Goal: Find specific page/section: Find specific page/section

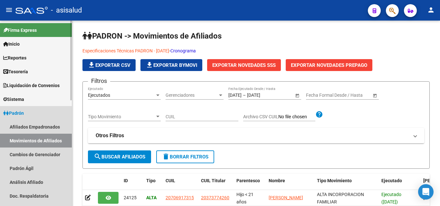
click at [39, 114] on link "Padrón" at bounding box center [36, 113] width 72 height 14
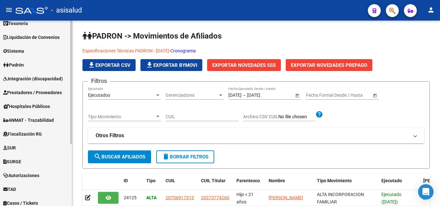
scroll to position [64, 0]
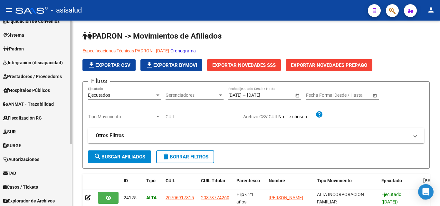
click at [23, 174] on link "TAD" at bounding box center [36, 173] width 72 height 14
click at [47, 192] on link "Notificaciones" at bounding box center [36, 187] width 72 height 14
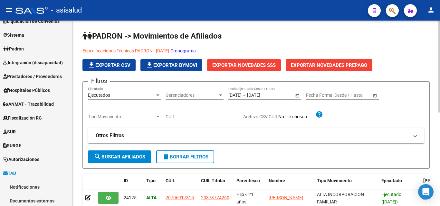
scroll to position [32, 0]
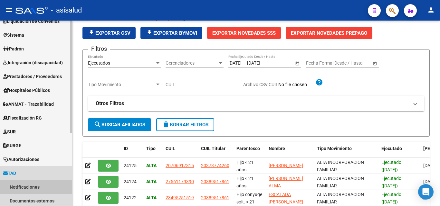
click at [18, 188] on link "Notificaciones" at bounding box center [36, 187] width 72 height 14
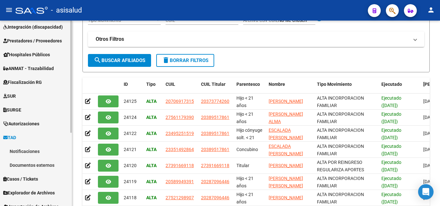
scroll to position [121, 0]
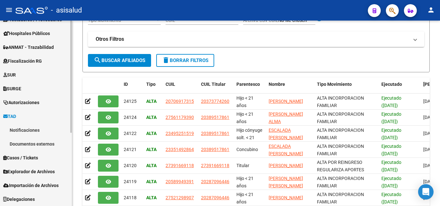
click at [52, 147] on link "Documentos externos" at bounding box center [36, 144] width 72 height 14
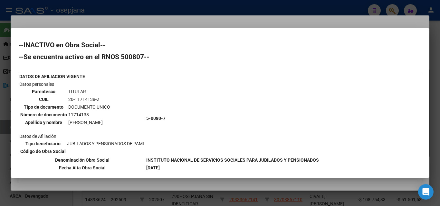
scroll to position [32, 0]
click at [139, 14] on div at bounding box center [220, 103] width 440 height 206
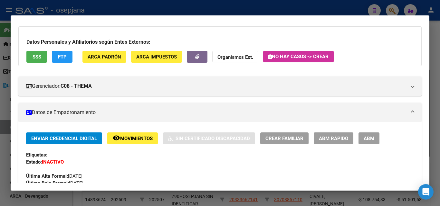
click at [143, 8] on div at bounding box center [220, 103] width 440 height 206
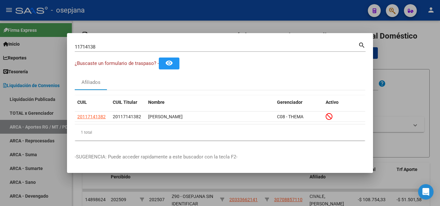
click at [143, 18] on div at bounding box center [220, 103] width 440 height 206
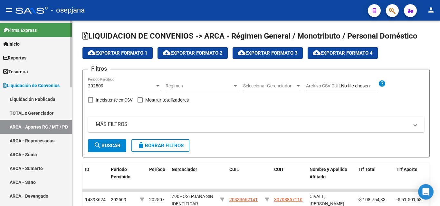
click at [32, 86] on span "Liquidación de Convenios" at bounding box center [31, 85] width 56 height 7
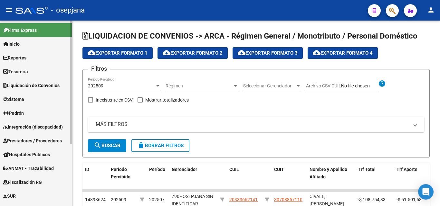
scroll to position [64, 0]
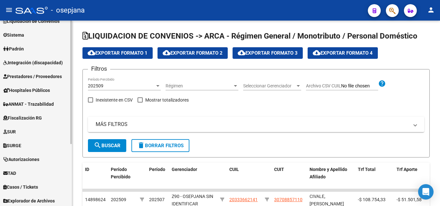
click at [16, 173] on span "TAD" at bounding box center [9, 173] width 13 height 7
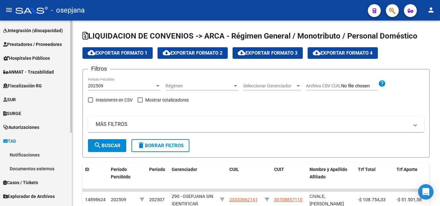
click at [42, 154] on link "Notificaciones" at bounding box center [36, 155] width 72 height 14
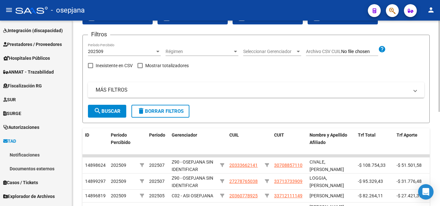
scroll to position [64, 0]
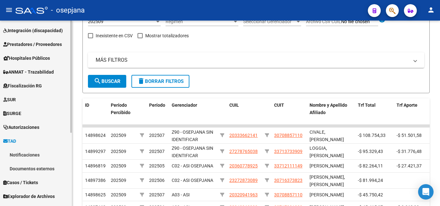
click at [33, 155] on link "Notificaciones" at bounding box center [36, 155] width 72 height 14
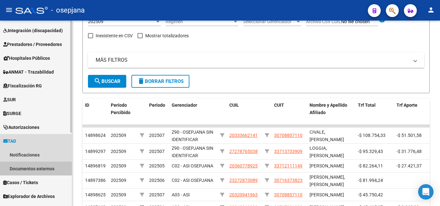
click at [32, 170] on link "Documentos externos" at bounding box center [36, 169] width 72 height 14
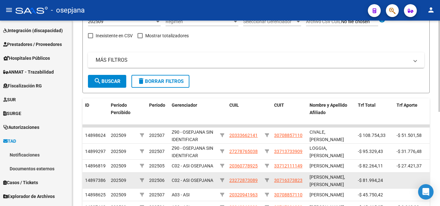
scroll to position [32, 0]
